Goal: Find specific page/section: Find specific page/section

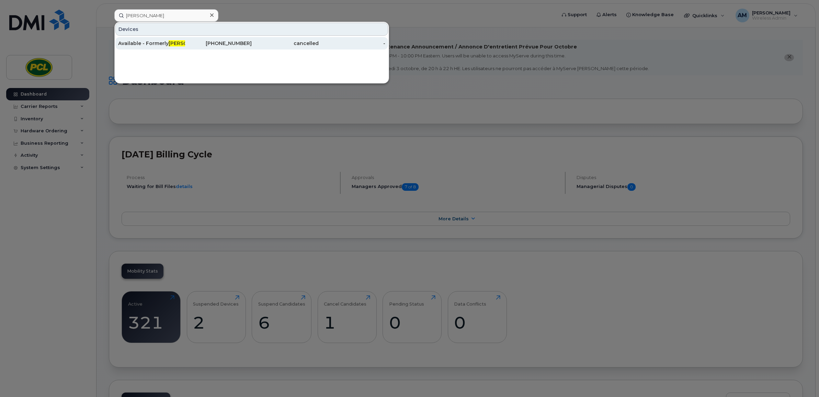
type input "sean bus"
click at [198, 39] on div "403-813-9800" at bounding box center [218, 43] width 67 height 12
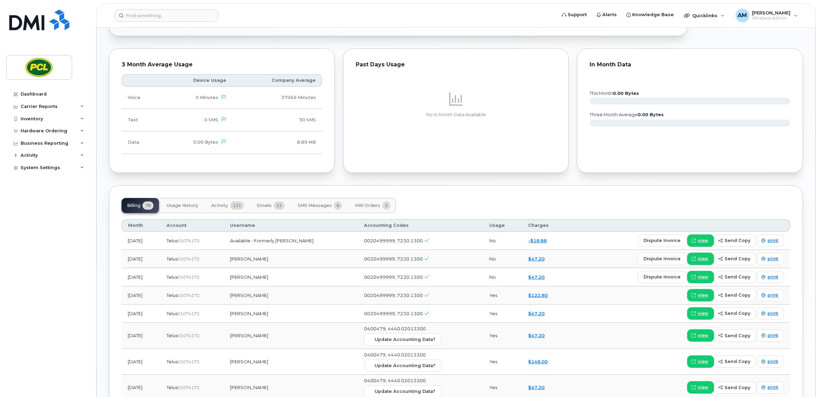
scroll to position [486, 0]
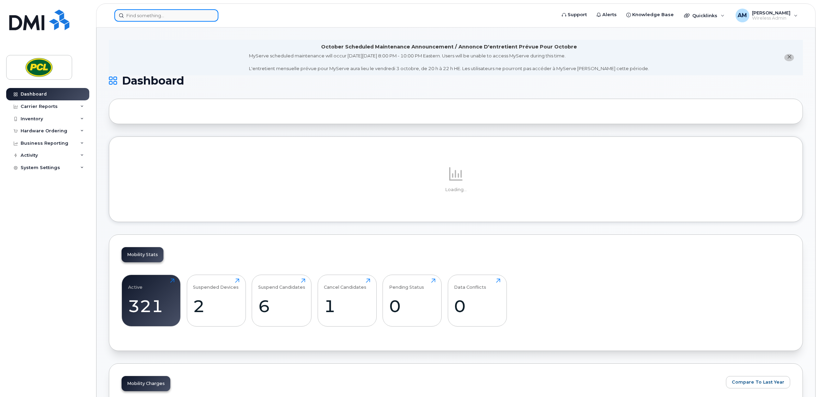
click at [160, 11] on input at bounding box center [166, 15] width 104 height 12
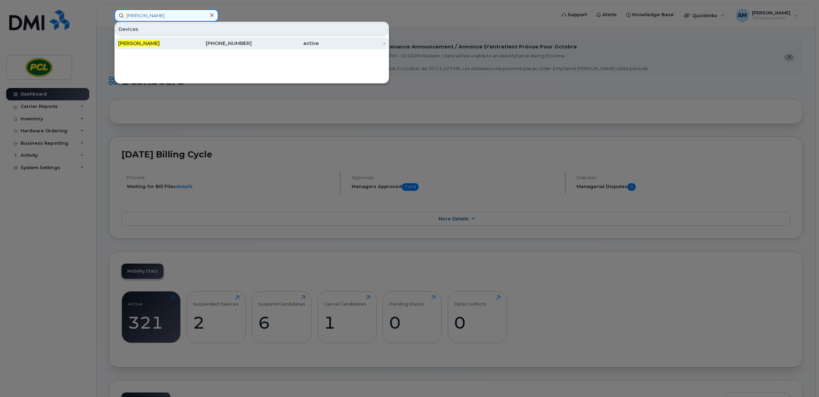
type input "kevin ward"
click at [151, 45] on div "Kevin Ward" at bounding box center [151, 43] width 67 height 7
